Goal: Transaction & Acquisition: Purchase product/service

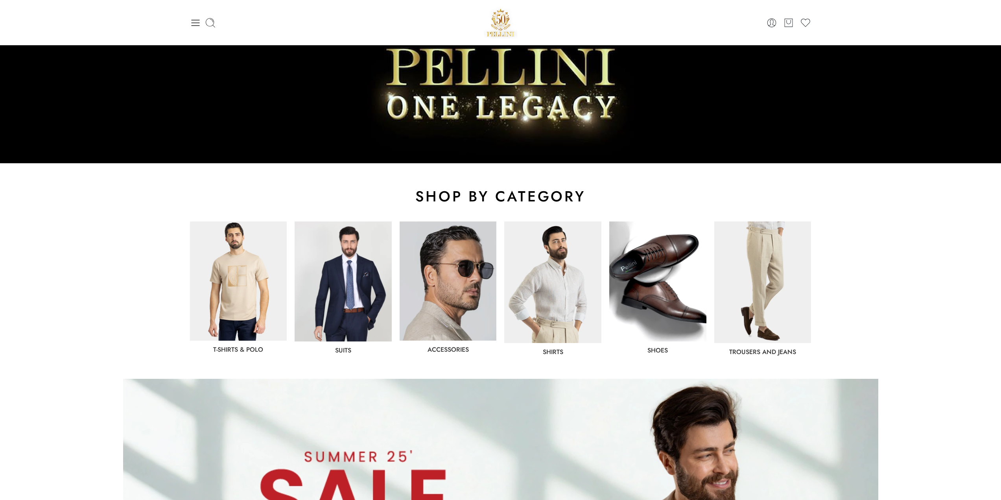
click at [259, 272] on img at bounding box center [238, 281] width 97 height 119
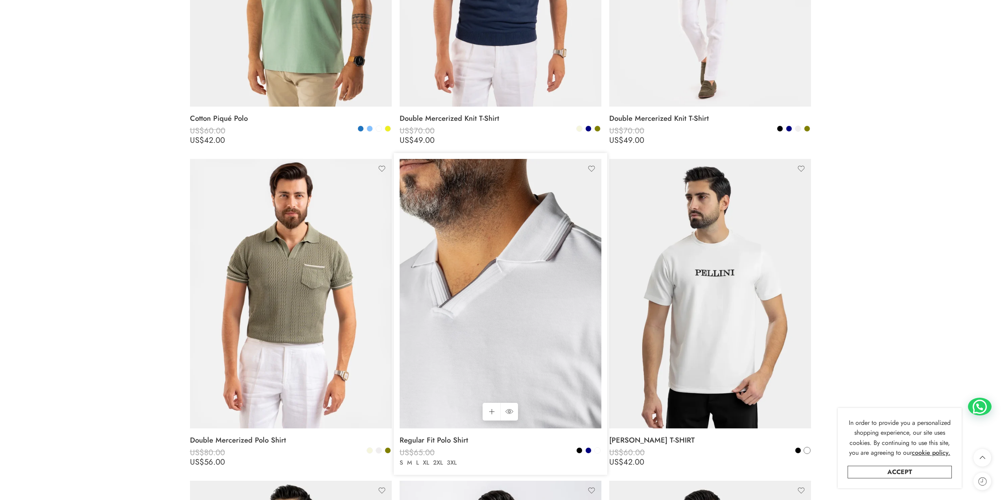
scroll to position [354, 0]
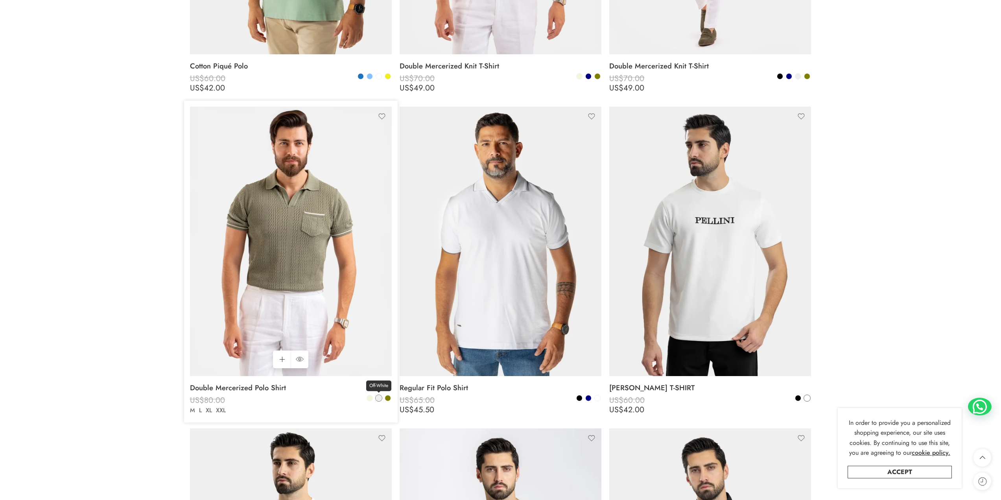
click at [376, 399] on span at bounding box center [379, 398] width 6 height 6
click at [378, 399] on span at bounding box center [379, 398] width 5 height 5
click at [378, 399] on span at bounding box center [379, 398] width 6 height 6
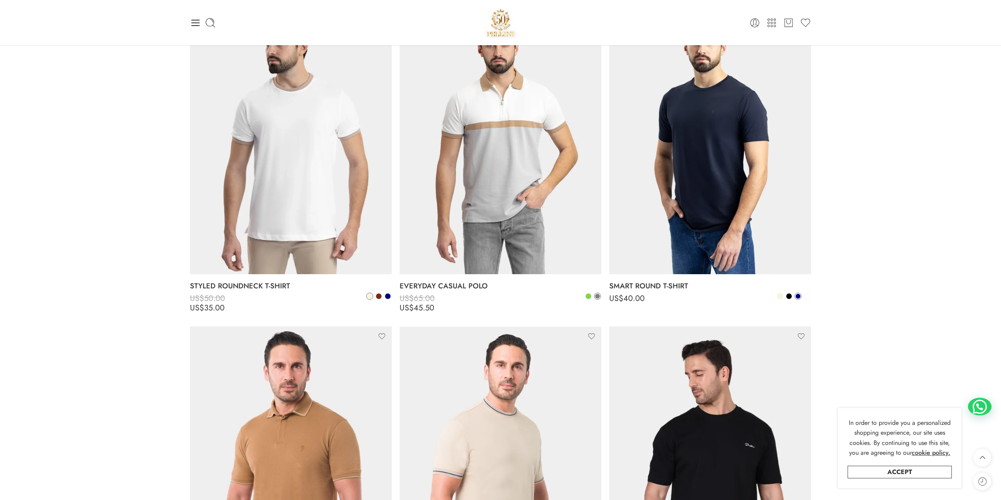
scroll to position [1731, 0]
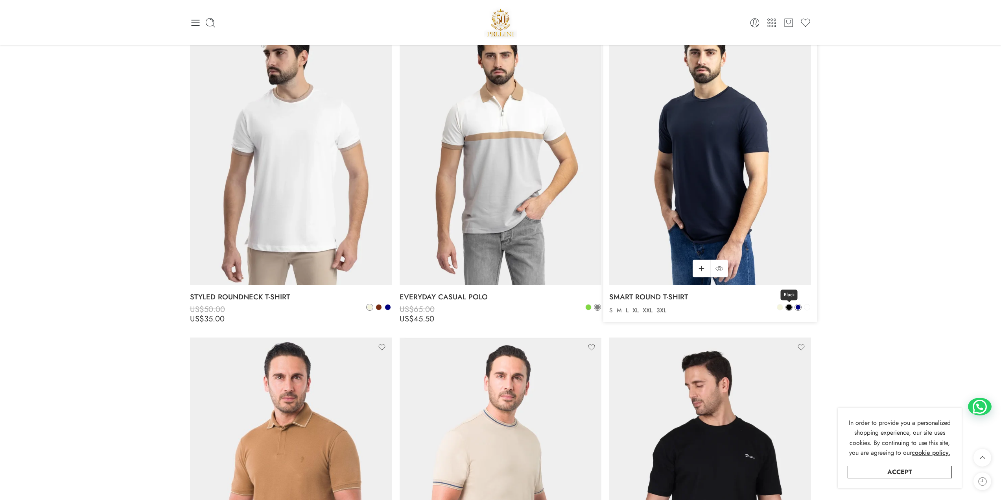
click at [791, 308] on span at bounding box center [790, 308] width 6 height 6
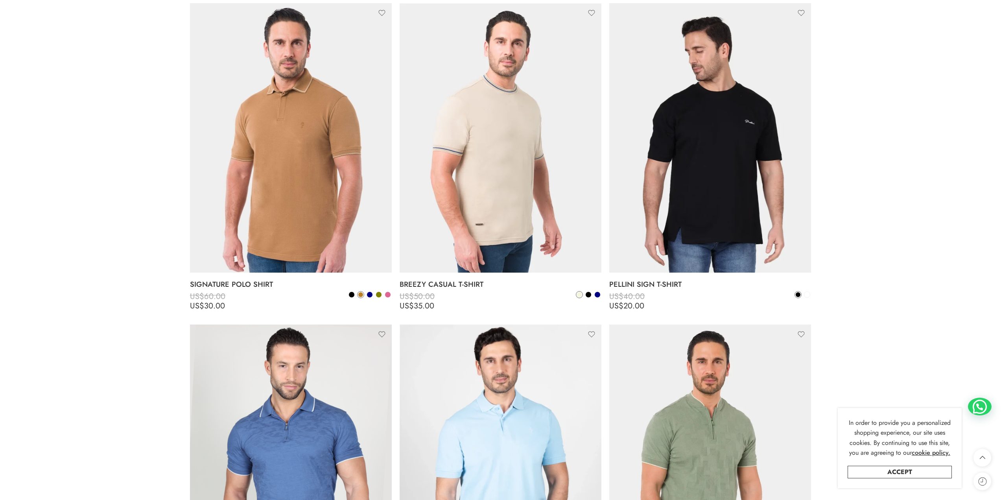
scroll to position [2085, 0]
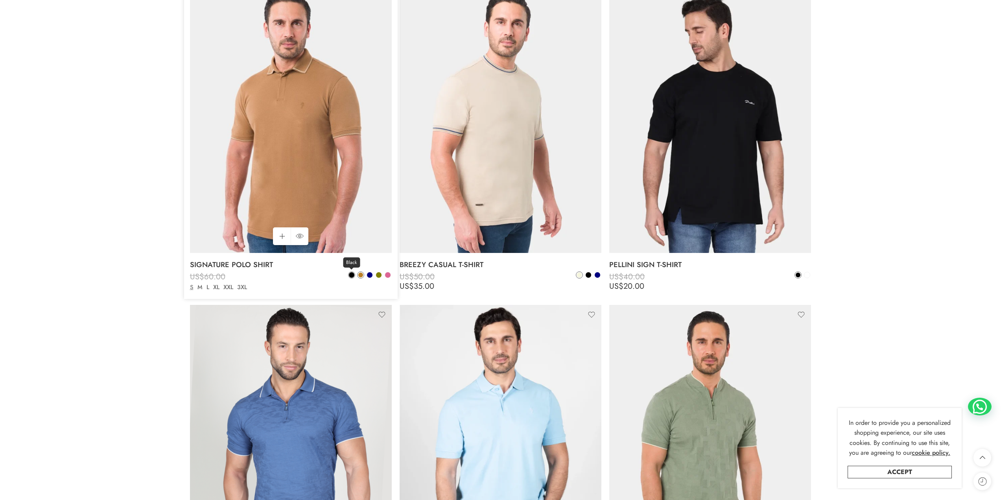
click at [352, 274] on span at bounding box center [352, 275] width 6 height 6
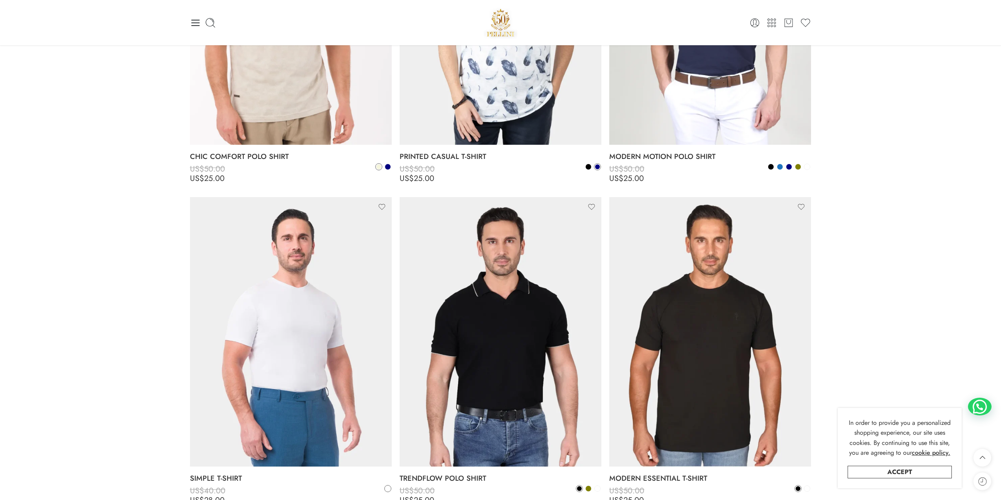
scroll to position [2833, 0]
